Goal: Information Seeking & Learning: Find specific page/section

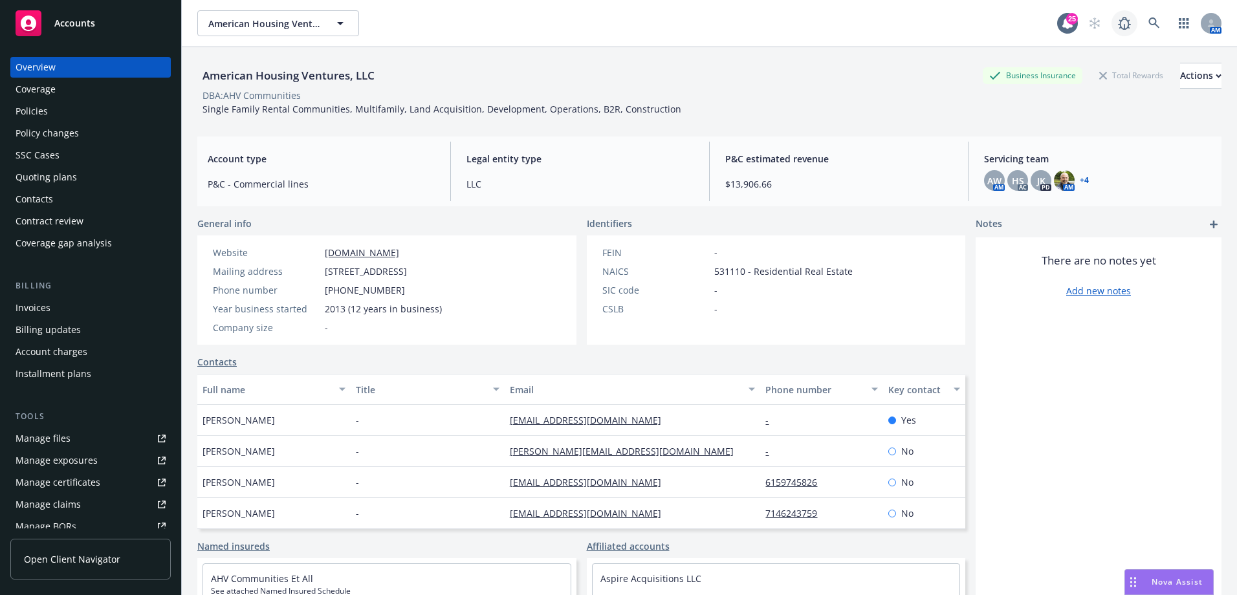
click at [1127, 23] on link at bounding box center [1124, 23] width 26 height 26
click at [1149, 25] on icon at bounding box center [1154, 23] width 12 height 12
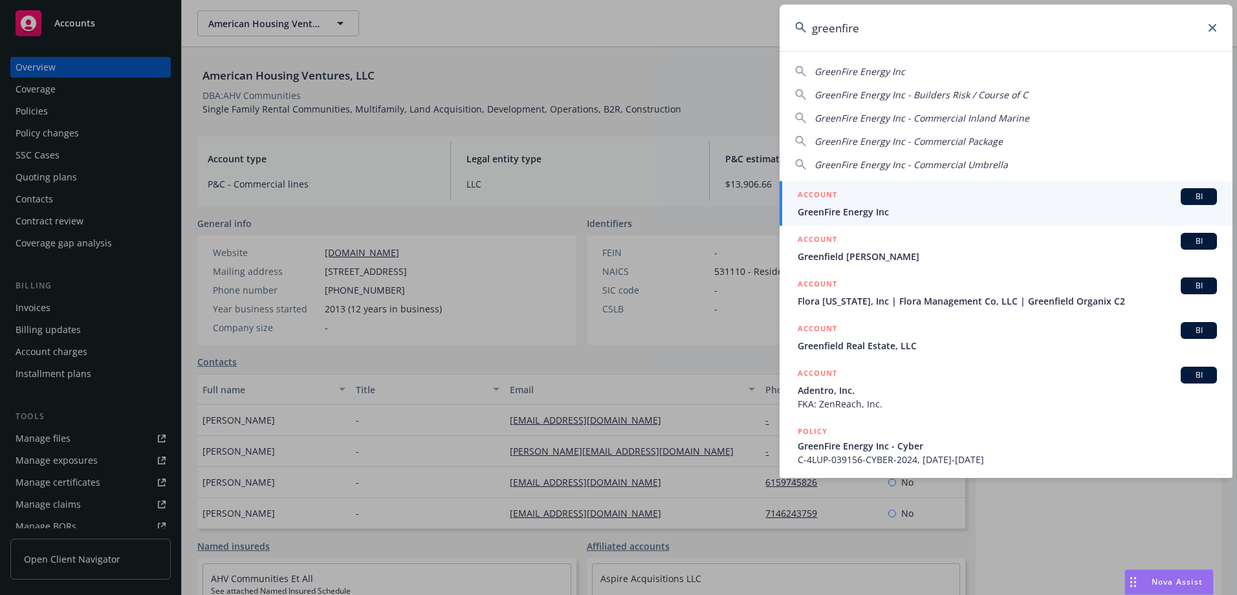
type input "greenfire"
click at [1096, 193] on div "ACCOUNT BI" at bounding box center [1006, 196] width 419 height 17
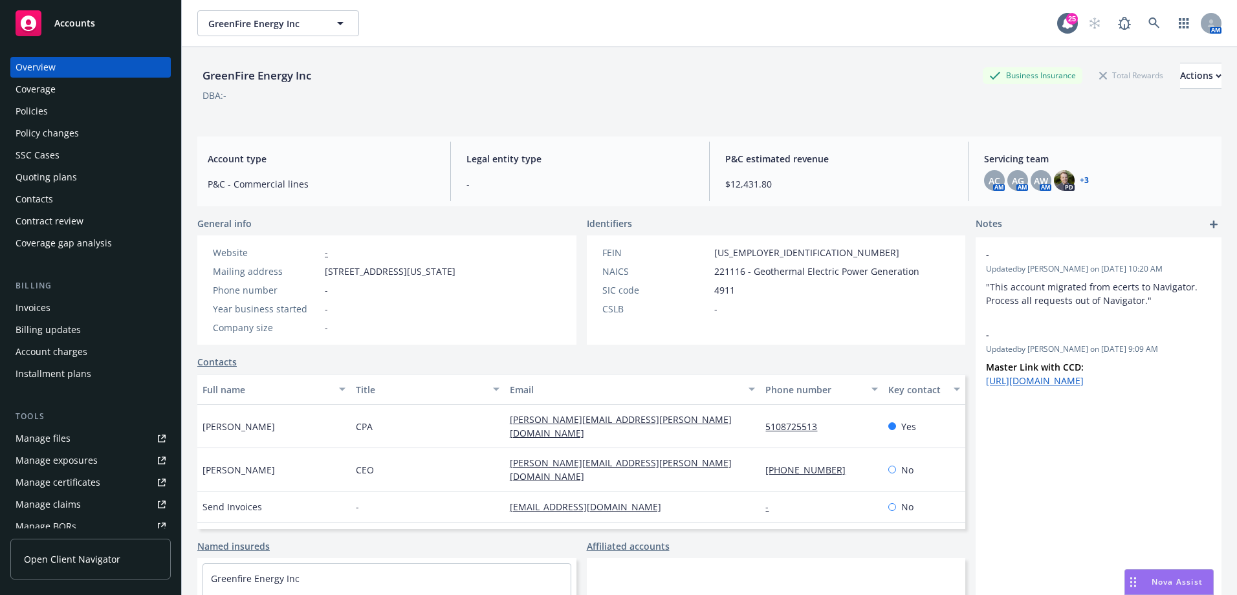
click at [87, 109] on div "Policies" at bounding box center [91, 111] width 150 height 21
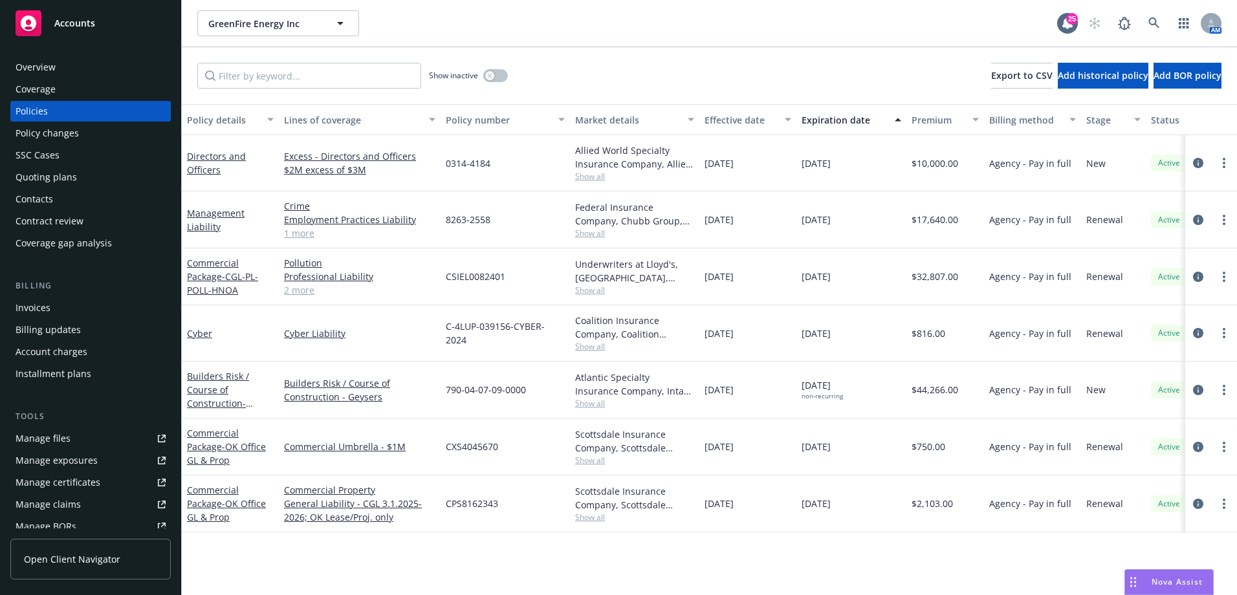
click at [841, 120] on div "Expiration date" at bounding box center [843, 120] width 85 height 14
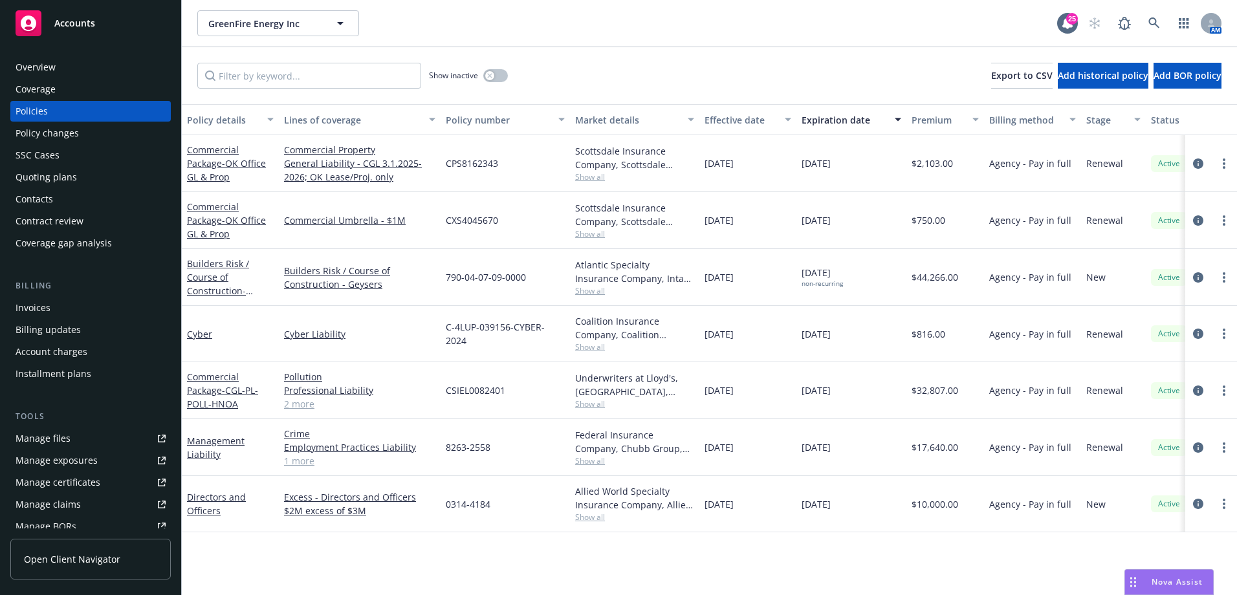
click at [841, 120] on div "Expiration date" at bounding box center [843, 120] width 85 height 14
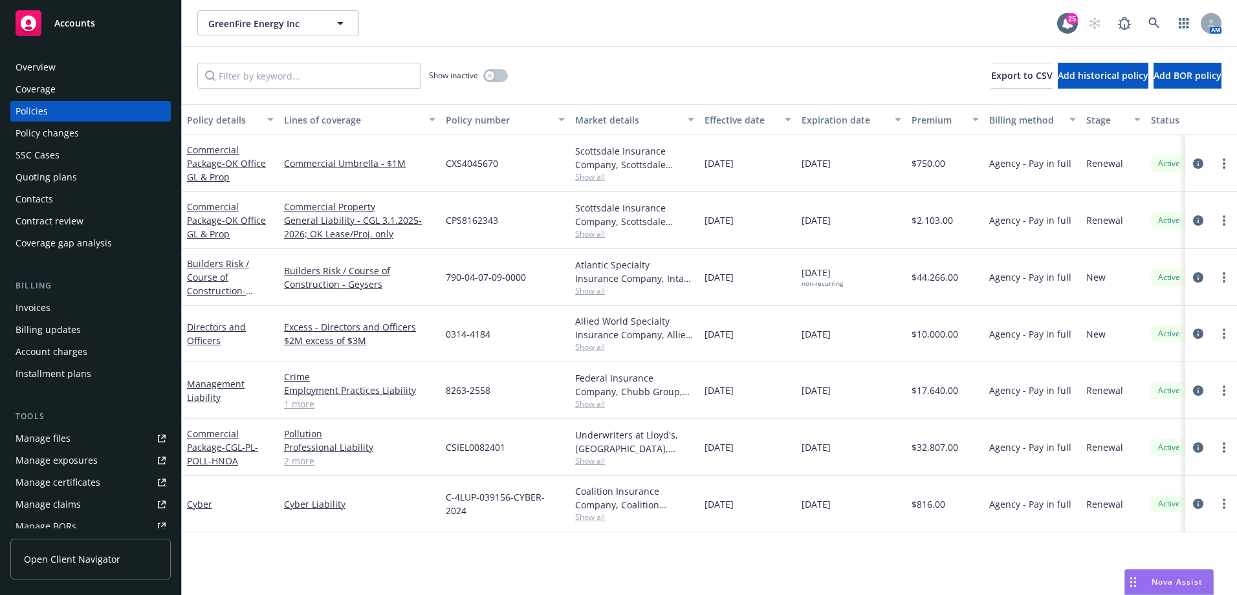
click at [836, 116] on div "Expiration date" at bounding box center [843, 120] width 85 height 14
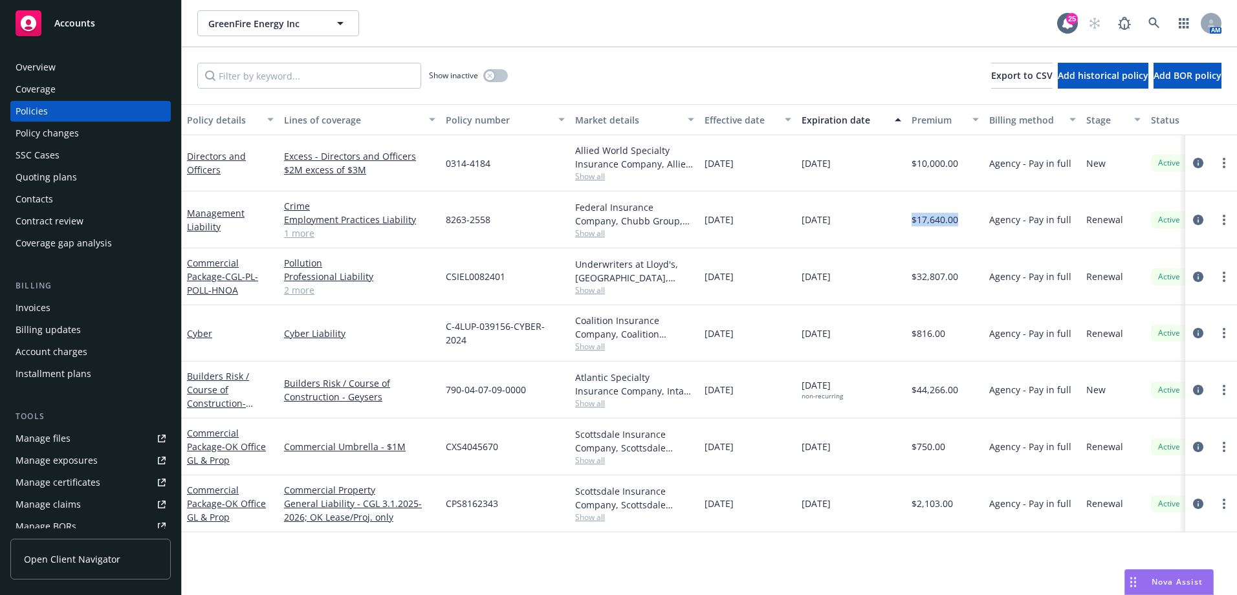
drag, startPoint x: 959, startPoint y: 221, endPoint x: 909, endPoint y: 219, distance: 50.5
click at [909, 219] on div "$17,640.00" at bounding box center [945, 219] width 78 height 57
drag, startPoint x: 909, startPoint y: 219, endPoint x: 925, endPoint y: 257, distance: 42.0
click at [914, 224] on span "$17,640.00" at bounding box center [934, 220] width 47 height 14
click at [913, 215] on span "$17,640.00" at bounding box center [934, 220] width 47 height 14
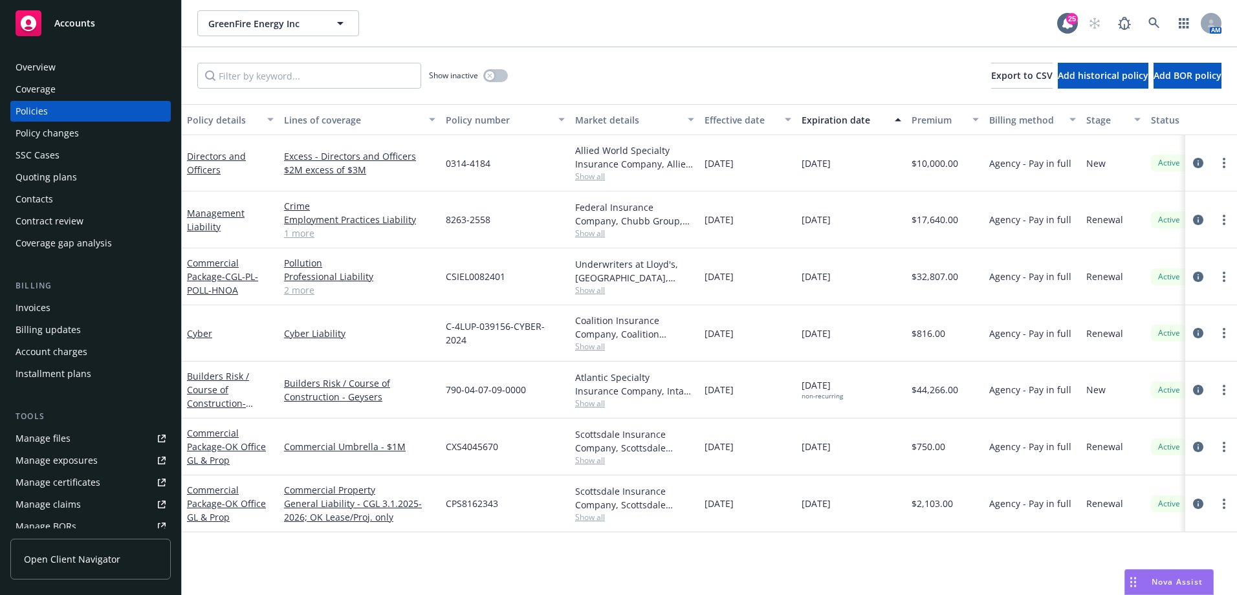
click at [949, 276] on span "$32,807.00" at bounding box center [934, 277] width 47 height 14
click at [942, 316] on div "$816.00" at bounding box center [945, 333] width 78 height 56
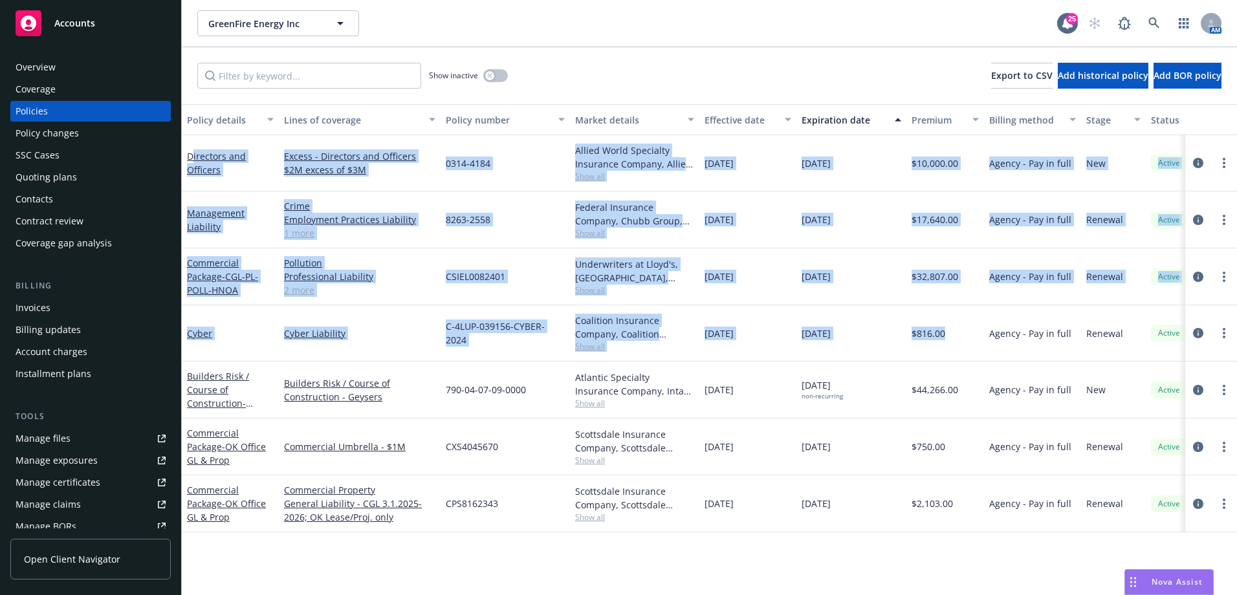
drag, startPoint x: 954, startPoint y: 339, endPoint x: 193, endPoint y: 149, distance: 784.5
click at [193, 149] on div "Directors and Officers Excess - Directors and Officers $2M excess of $3M 0314-4…" at bounding box center [806, 316] width 1248 height 362
click at [983, 308] on div "$816.00" at bounding box center [945, 333] width 78 height 56
drag, startPoint x: 1078, startPoint y: 330, endPoint x: 188, endPoint y: 152, distance: 908.2
click at [188, 152] on div "Directors and Officers Excess - Directors and Officers $2M excess of $3M 0314-4…" at bounding box center [806, 316] width 1248 height 362
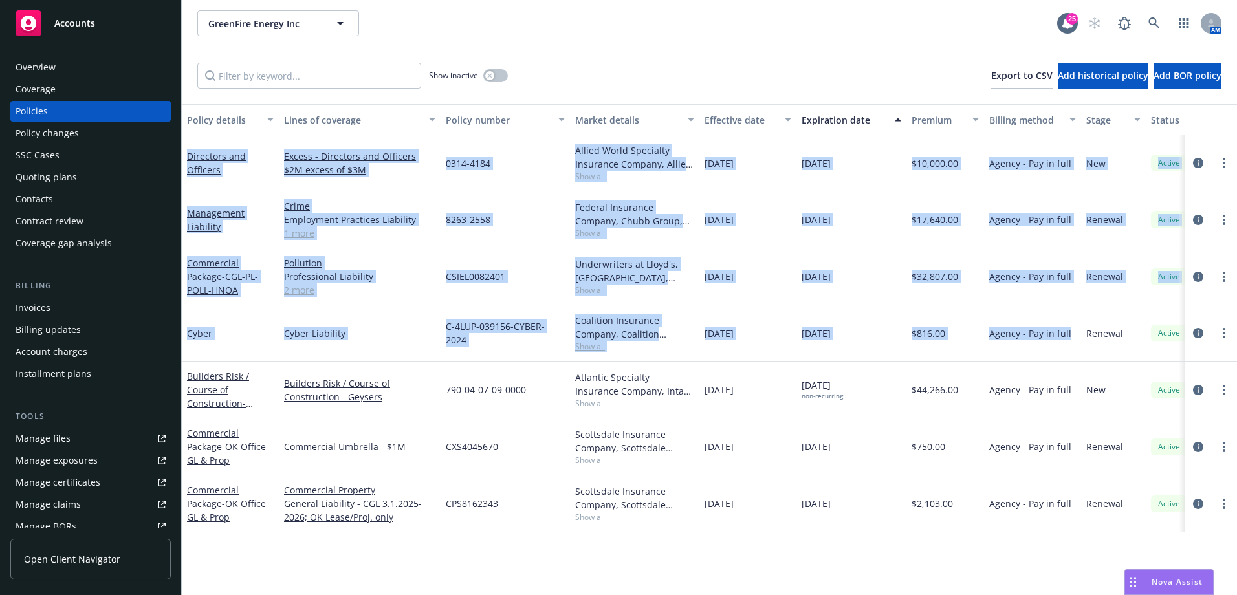
click at [869, 337] on div "09/19/2025" at bounding box center [851, 333] width 110 height 56
drag, startPoint x: 1134, startPoint y: 336, endPoint x: 182, endPoint y: 150, distance: 970.1
click at [182, 150] on div "Directors and Officers Excess - Directors and Officers $2M excess of $3M 0314-4…" at bounding box center [806, 316] width 1248 height 362
click at [900, 356] on div "09/19/2025" at bounding box center [851, 333] width 110 height 56
drag, startPoint x: 954, startPoint y: 339, endPoint x: 183, endPoint y: 151, distance: 793.4
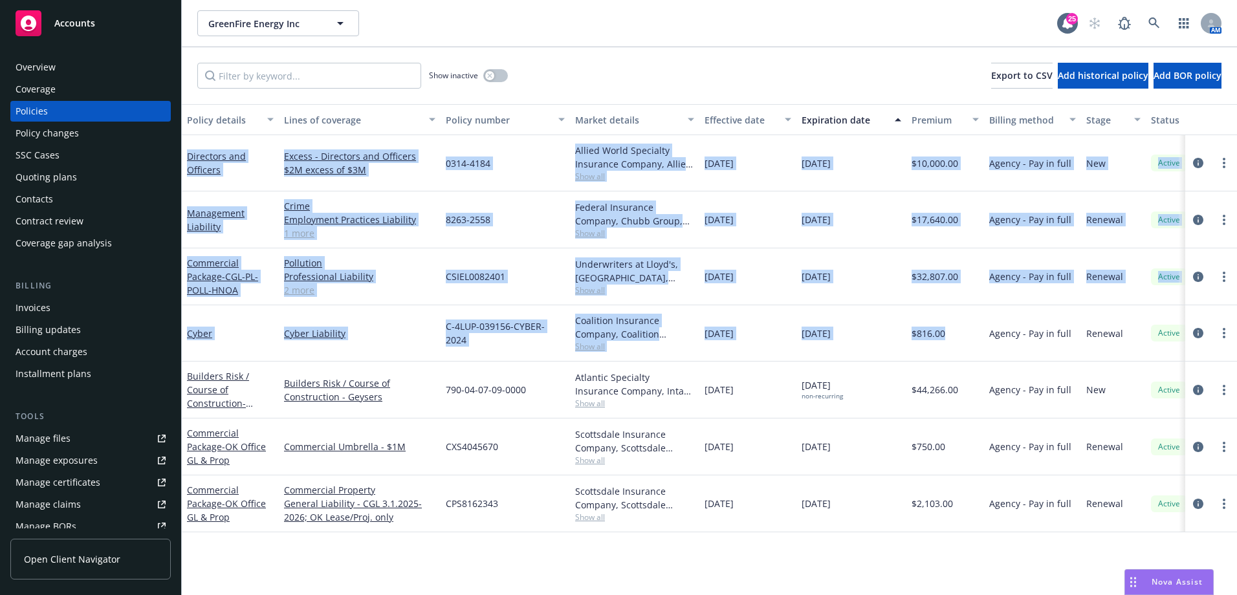
click at [183, 151] on div "Directors and Officers Excess - Directors and Officers $2M excess of $3M 0314-4…" at bounding box center [806, 316] width 1248 height 362
click at [937, 327] on span "$816.00" at bounding box center [928, 334] width 34 height 14
drag, startPoint x: 1068, startPoint y: 332, endPoint x: 182, endPoint y: 153, distance: 904.0
click at [182, 153] on div "Directors and Officers Excess - Directors and Officers $2M excess of $3M 0314-4…" at bounding box center [806, 316] width 1248 height 362
click at [967, 294] on div "$32,807.00" at bounding box center [945, 276] width 78 height 57
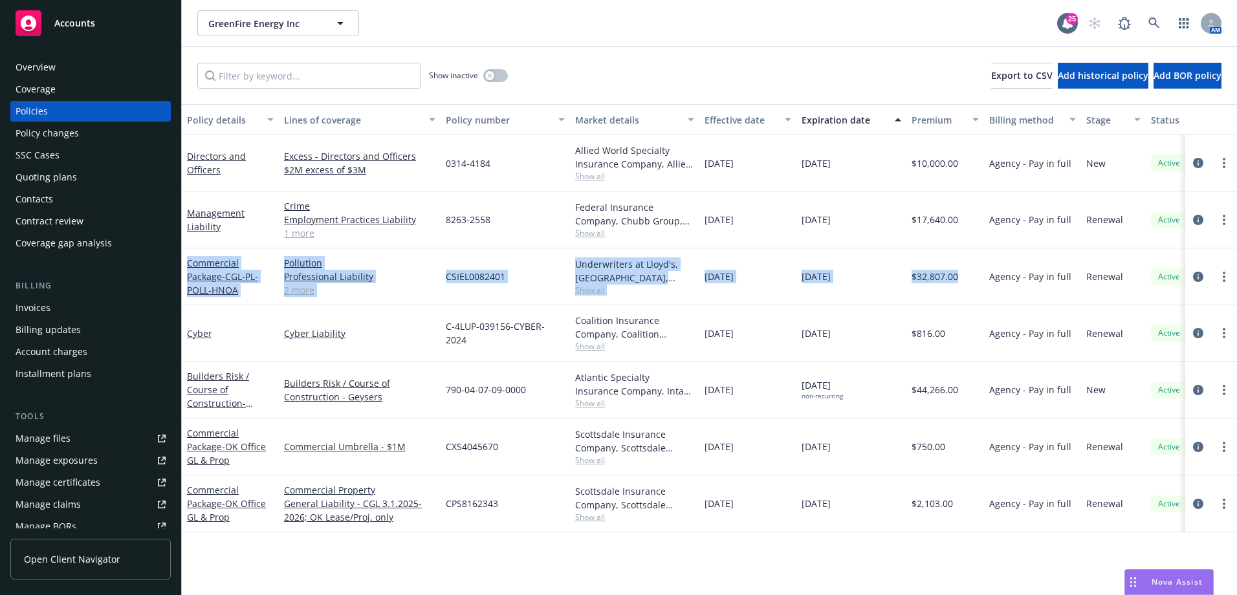
drag, startPoint x: 975, startPoint y: 275, endPoint x: 183, endPoint y: 257, distance: 791.9
click at [183, 257] on div "Commercial Package - CGL-PL-POLL-HNOA Pollution Professional Liability General …" at bounding box center [806, 276] width 1248 height 57
click at [752, 267] on div "09/19/2024" at bounding box center [747, 276] width 97 height 57
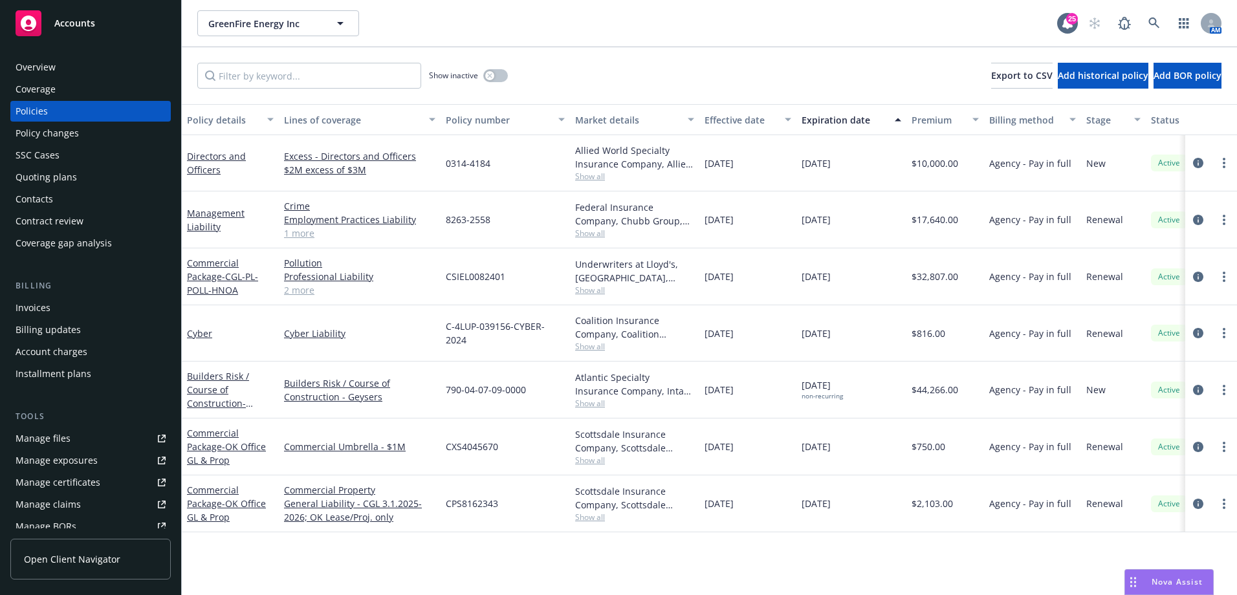
click at [733, 279] on span "09/19/2024" at bounding box center [718, 277] width 29 height 14
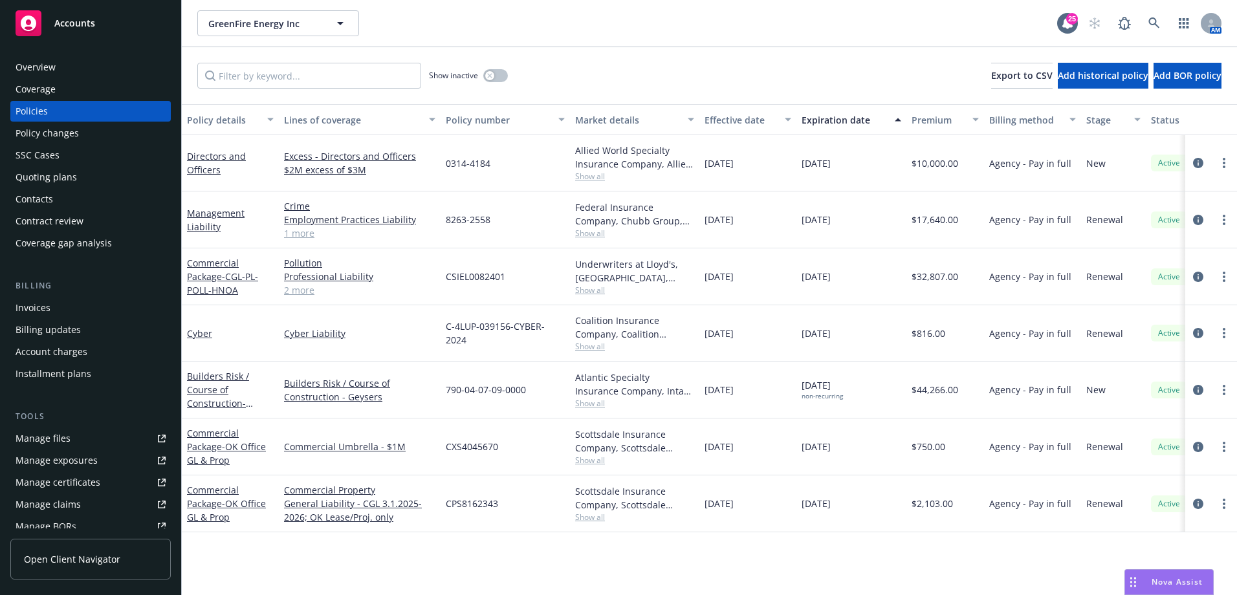
drag, startPoint x: 733, startPoint y: 279, endPoint x: 684, endPoint y: 297, distance: 52.2
click at [684, 297] on div "Underwriters at Lloyd's, London, Lloyd's of London, CRC Group Show all" at bounding box center [634, 276] width 129 height 57
click at [89, 124] on div "Policy changes" at bounding box center [91, 133] width 150 height 21
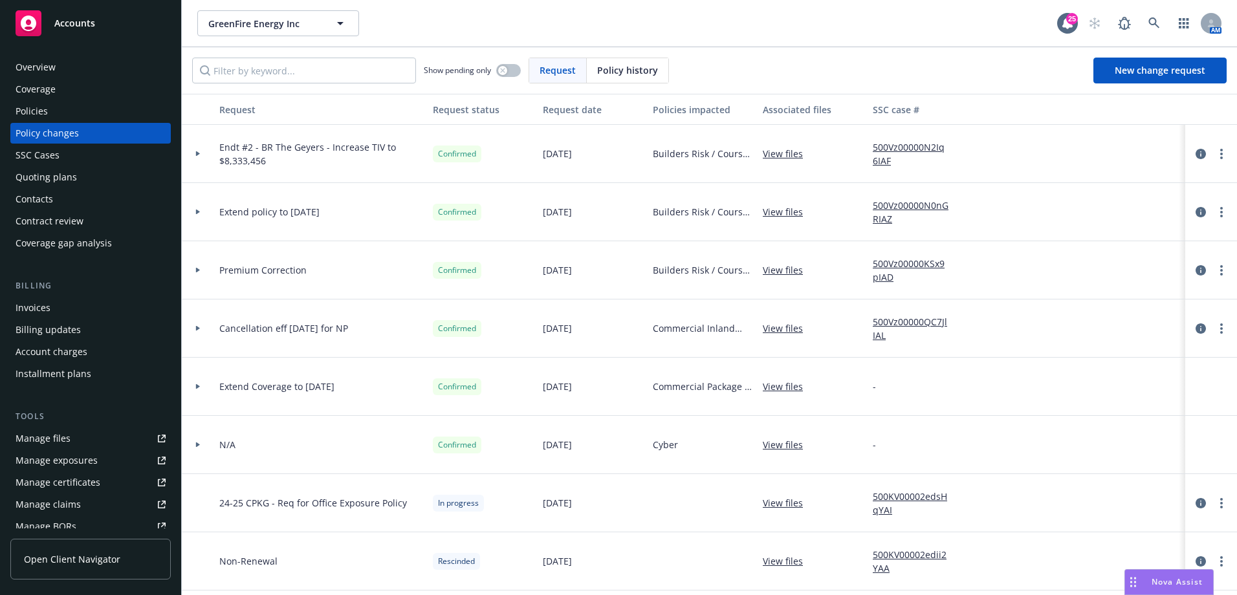
click at [116, 70] on div "Overview" at bounding box center [91, 67] width 150 height 21
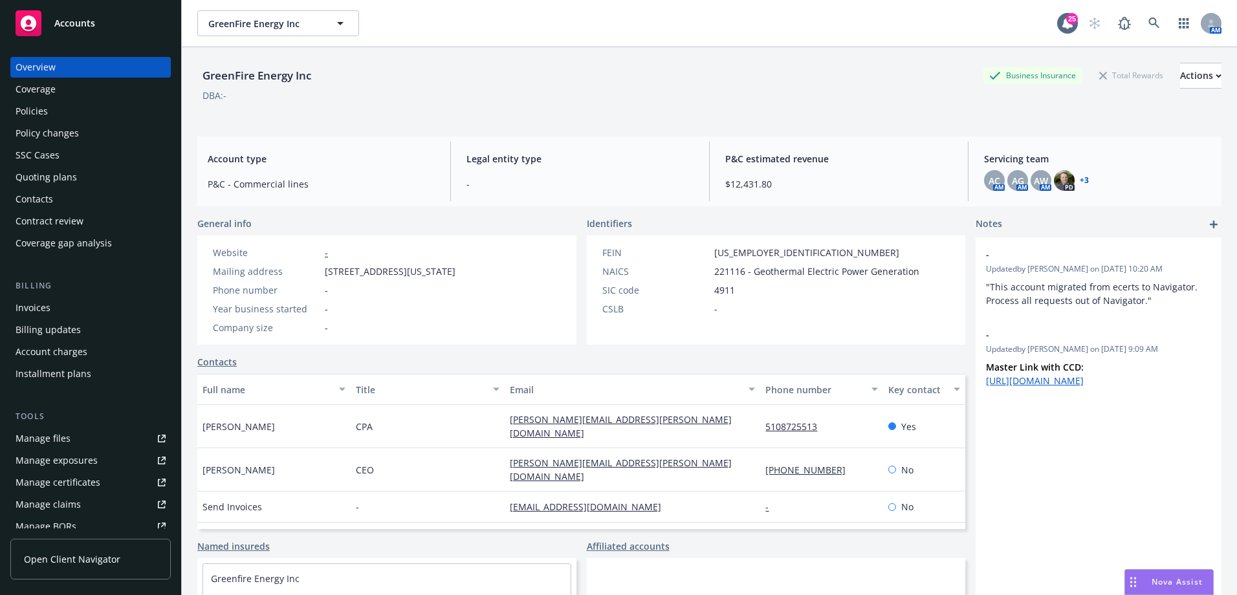
click at [41, 110] on div "Policies" at bounding box center [32, 111] width 32 height 21
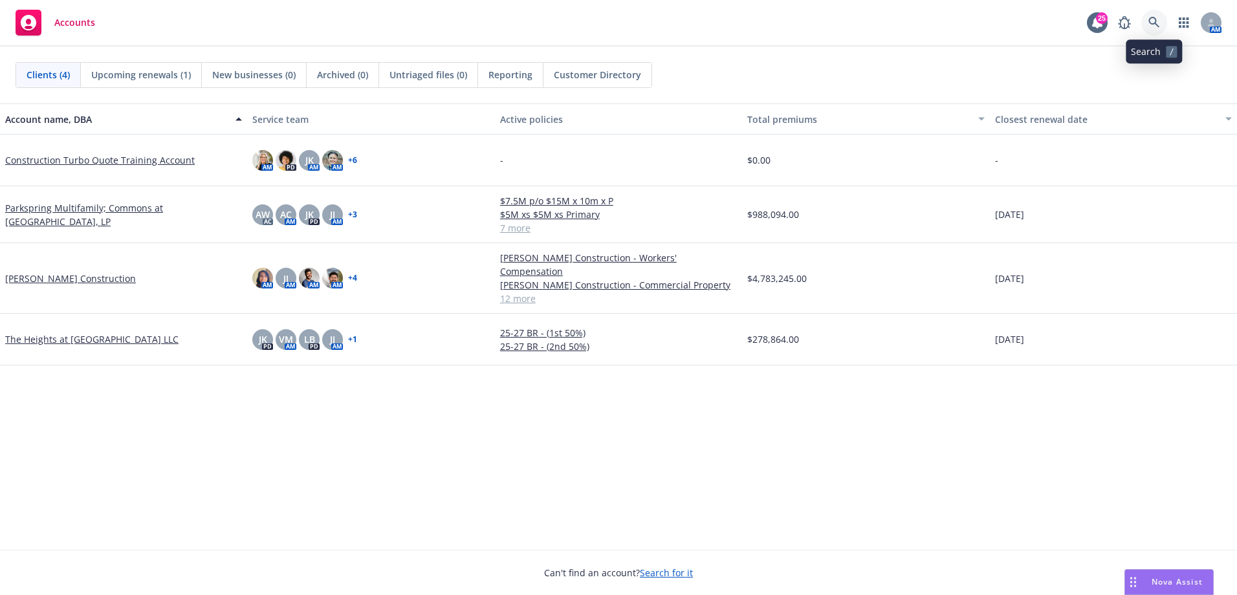
click at [1164, 25] on link at bounding box center [1154, 23] width 26 height 26
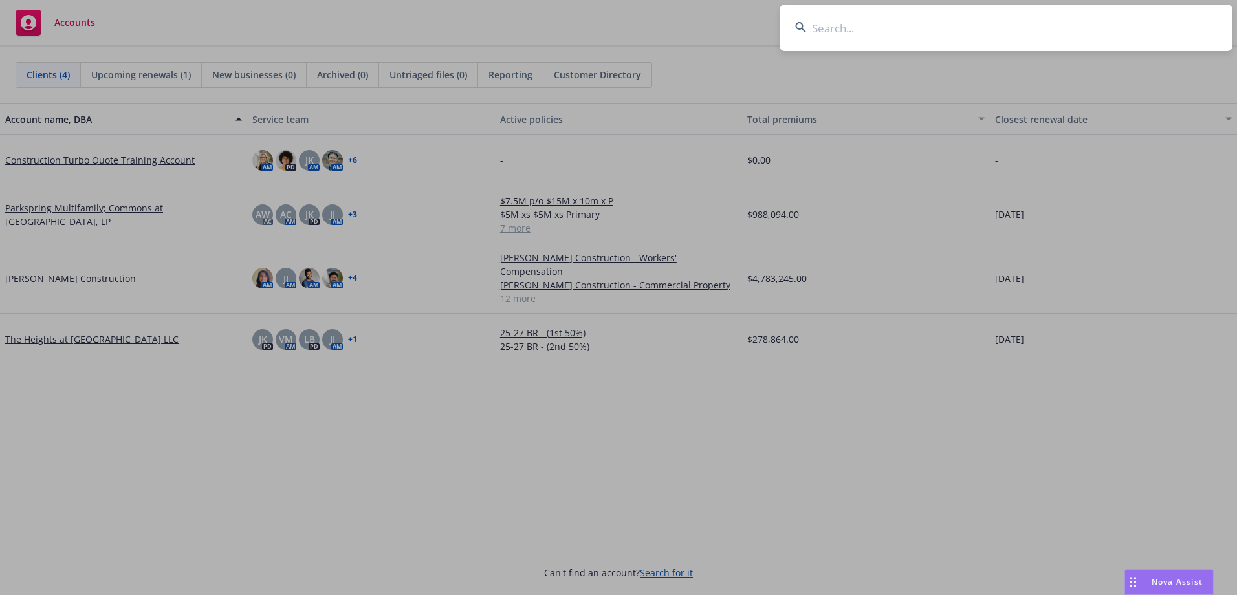
click at [883, 28] on input at bounding box center [1005, 28] width 453 height 47
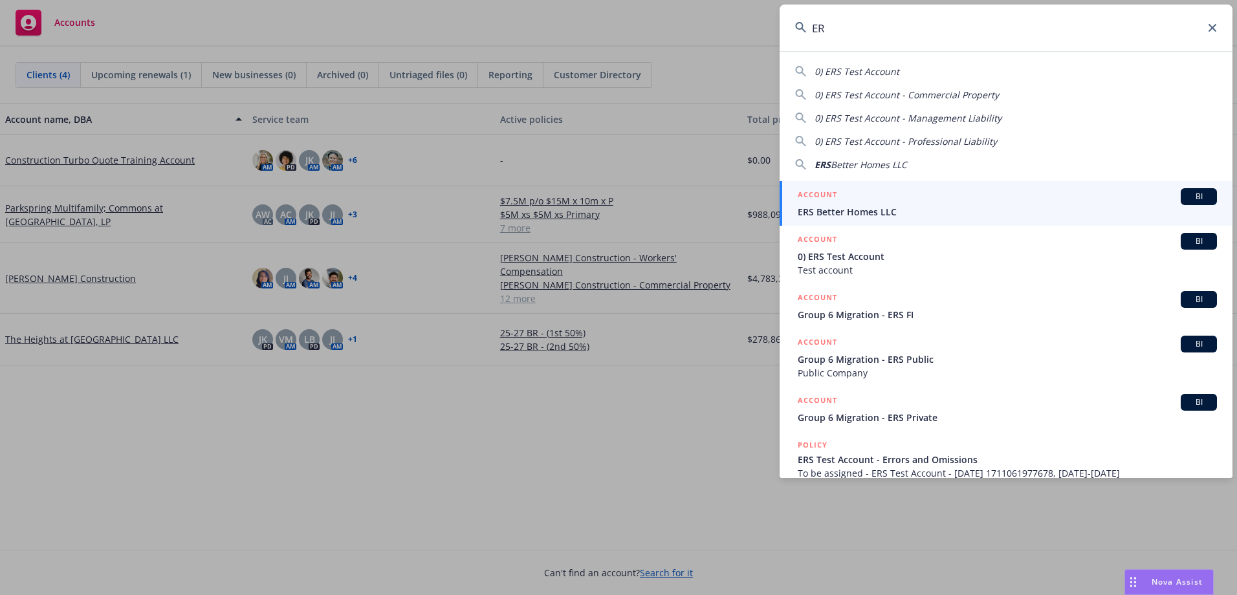
type input "E"
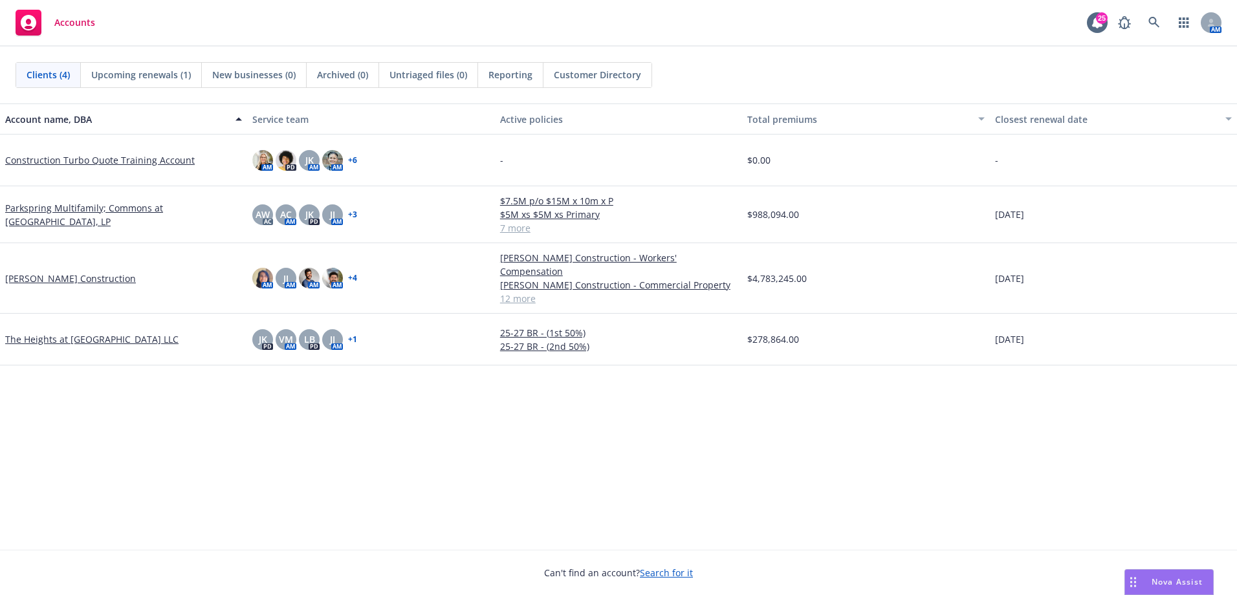
drag, startPoint x: 1072, startPoint y: 340, endPoint x: -129, endPoint y: 111, distance: 1222.2
click at [0, 111] on html "Accounts 25 AM Clients (4) Upcoming renewals (1) New businesses (0) Archived (0…" at bounding box center [618, 297] width 1237 height 595
drag, startPoint x: -129, startPoint y: 111, endPoint x: 245, endPoint y: 373, distance: 456.5
click at [245, 373] on div "Account name, DBA Service team Active policies Total premiums Closest renewal d…" at bounding box center [618, 326] width 1237 height 446
